Goal: Transaction & Acquisition: Purchase product/service

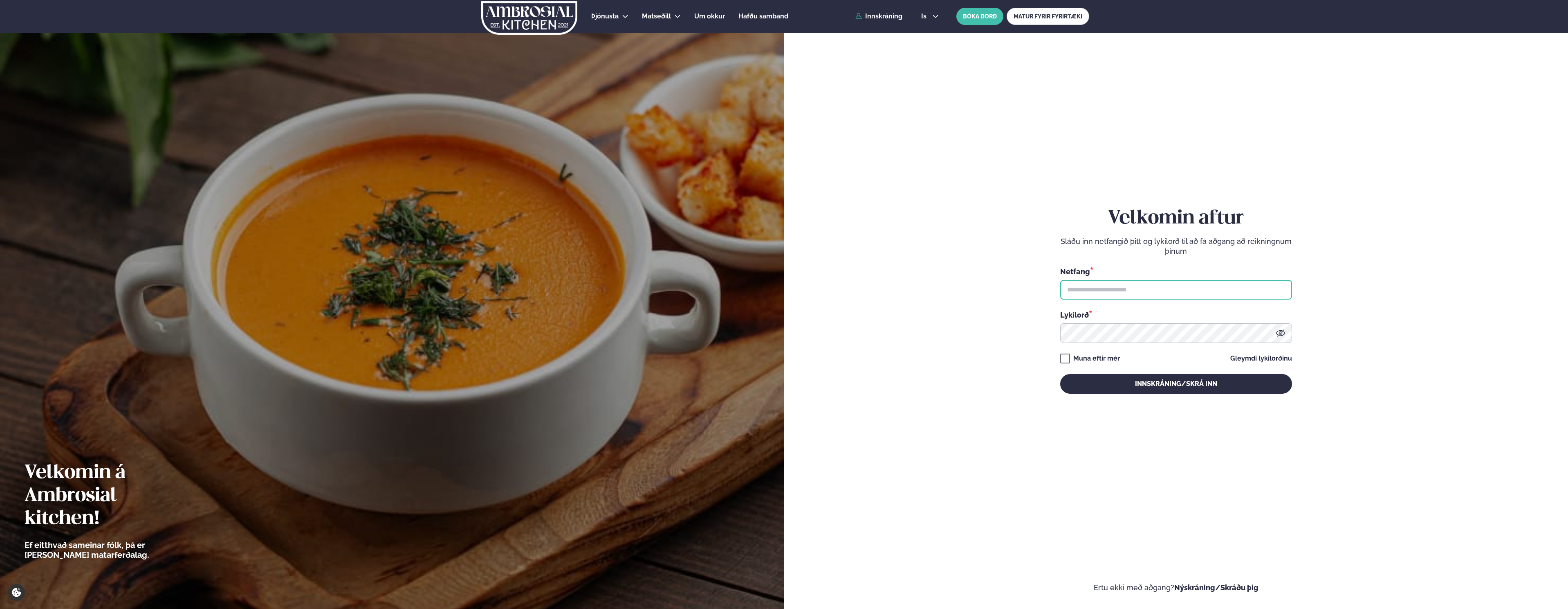
click at [1092, 282] on input "text" at bounding box center [1176, 289] width 232 height 19
type input "**********"
click at [1060, 374] on button "Innskráning/Skrá inn" at bounding box center [1176, 384] width 232 height 19
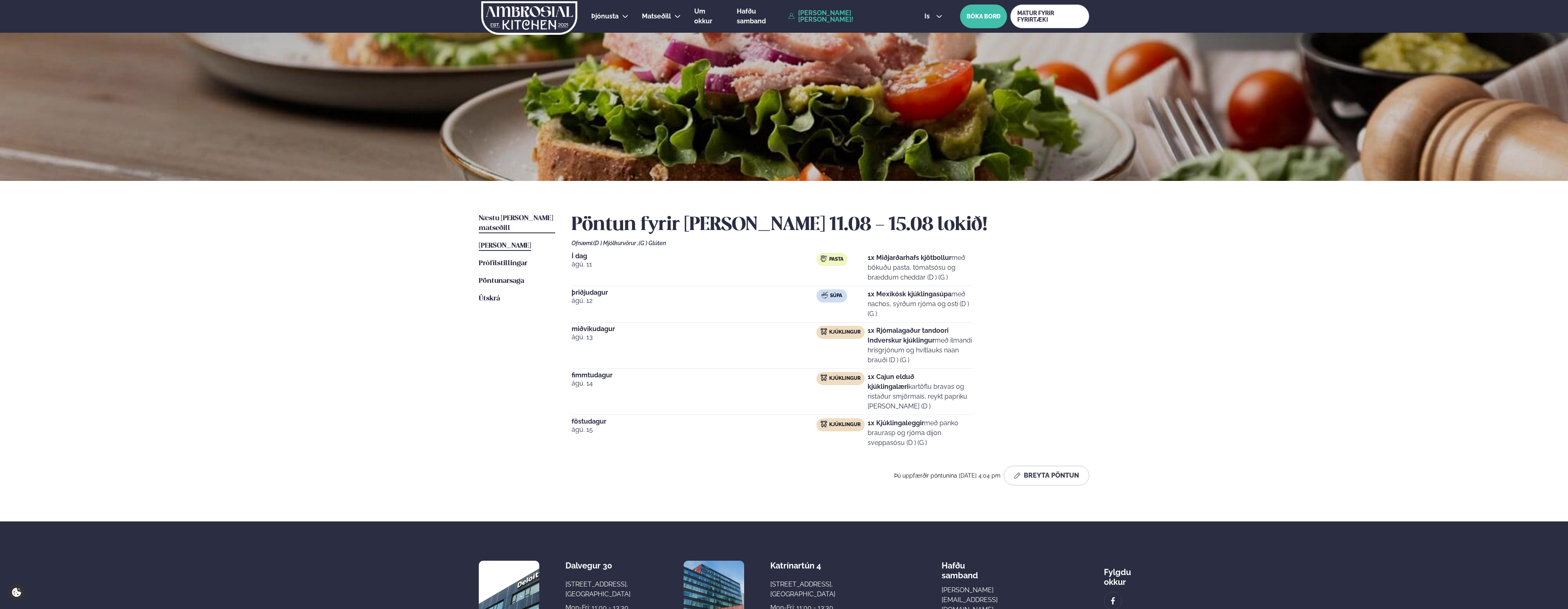
click at [495, 219] on span "Næstu [PERSON_NAME] matseðill" at bounding box center [516, 224] width 74 height 17
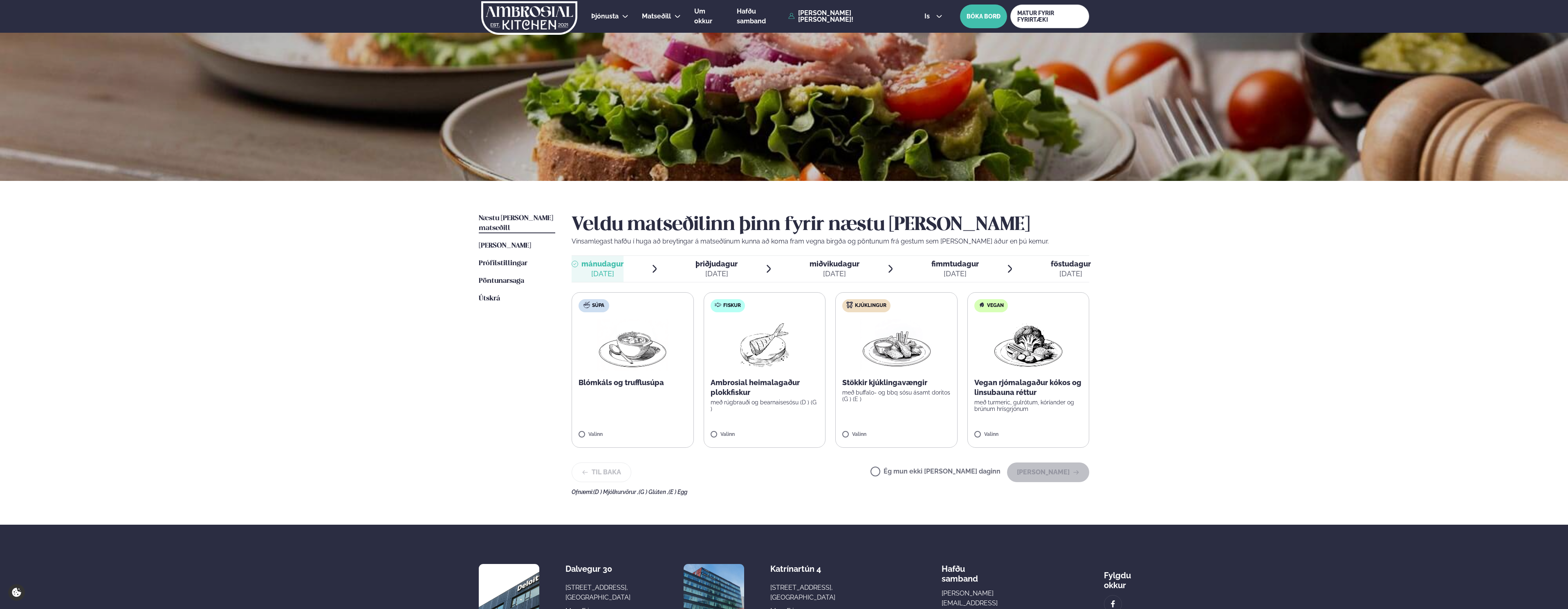
click at [861, 327] on img at bounding box center [896, 345] width 72 height 52
click at [894, 354] on img at bounding box center [896, 345] width 72 height 52
click at [1044, 469] on button "[PERSON_NAME]" at bounding box center [1048, 472] width 82 height 19
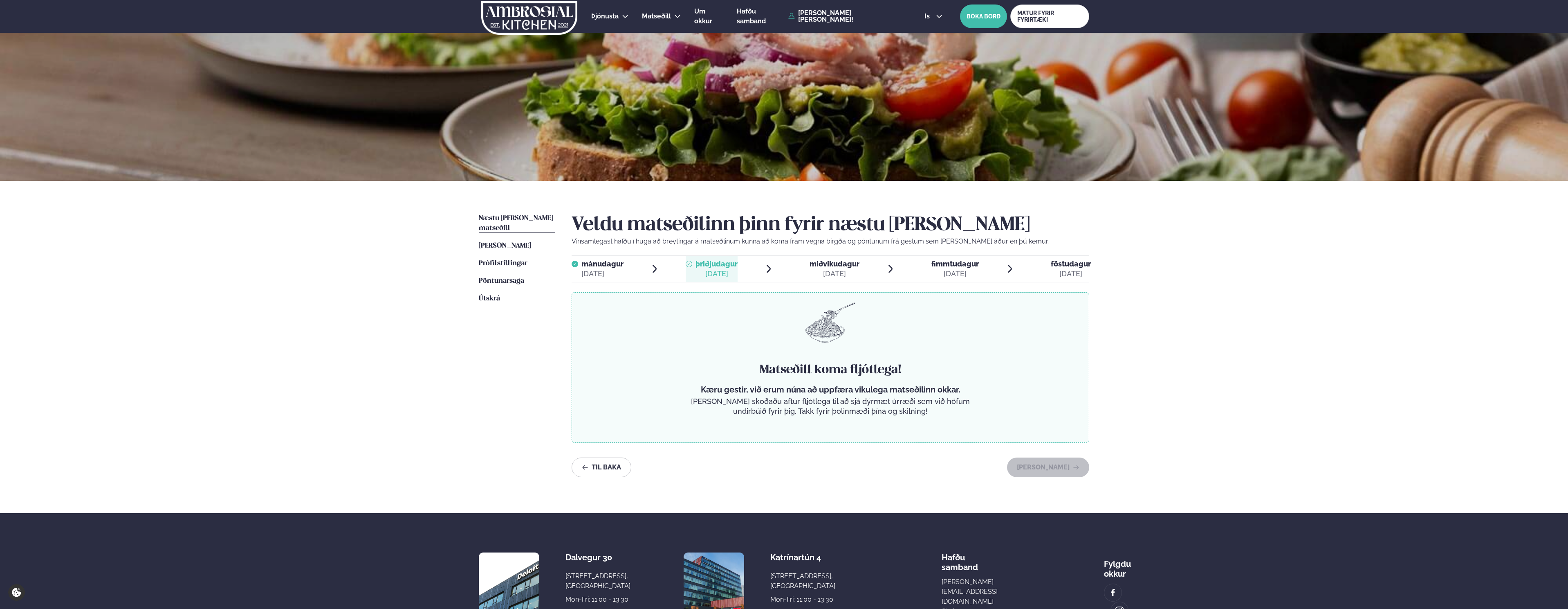
click at [845, 274] on div "[DATE]" at bounding box center [835, 273] width 50 height 10
click at [934, 276] on div "[DATE]" at bounding box center [955, 273] width 47 height 10
click at [1075, 265] on span "föstudagur" at bounding box center [1071, 264] width 40 height 9
